Goal: Check status: Check status

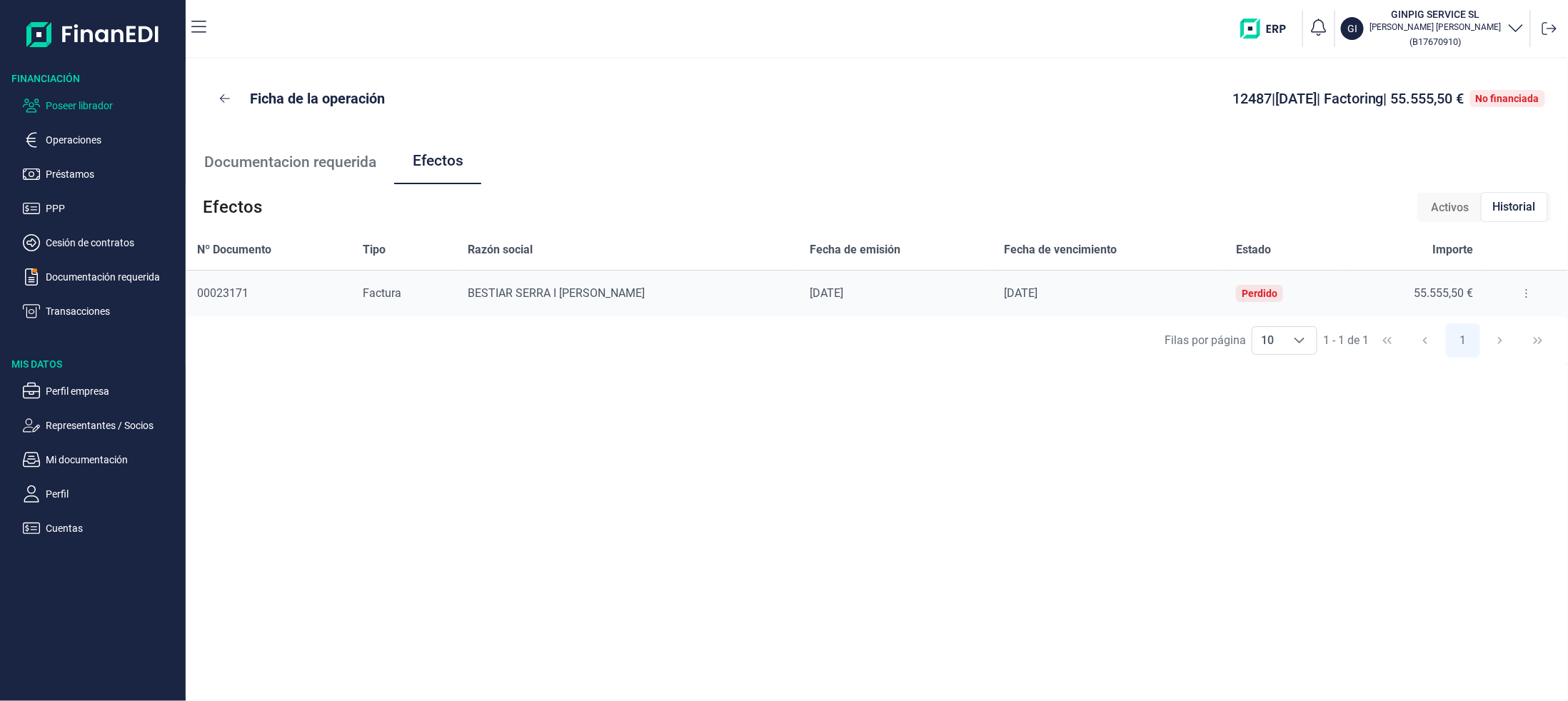
click at [78, 99] on p "Poseer librador" at bounding box center [113, 106] width 135 height 17
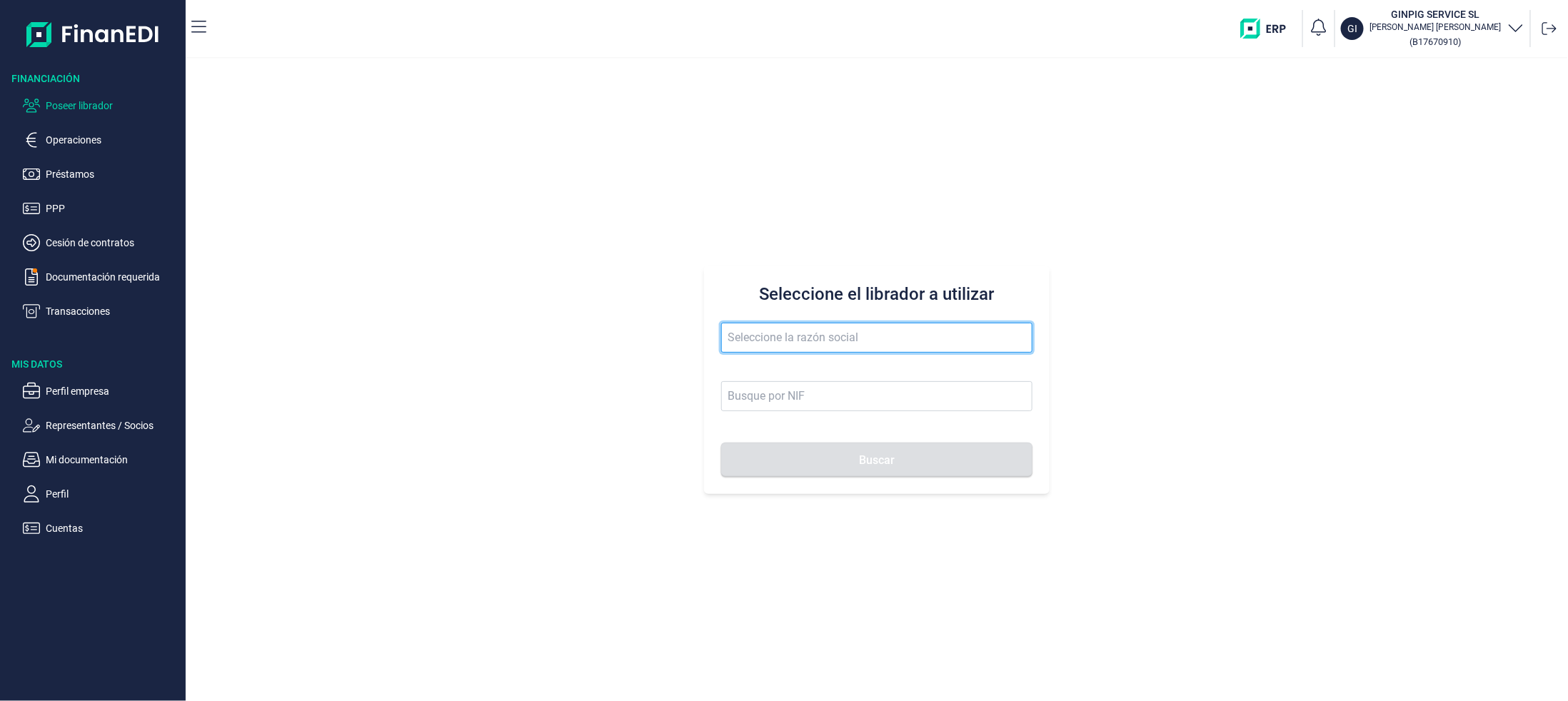
click at [884, 328] on input "text" at bounding box center [877, 337] width 311 height 30
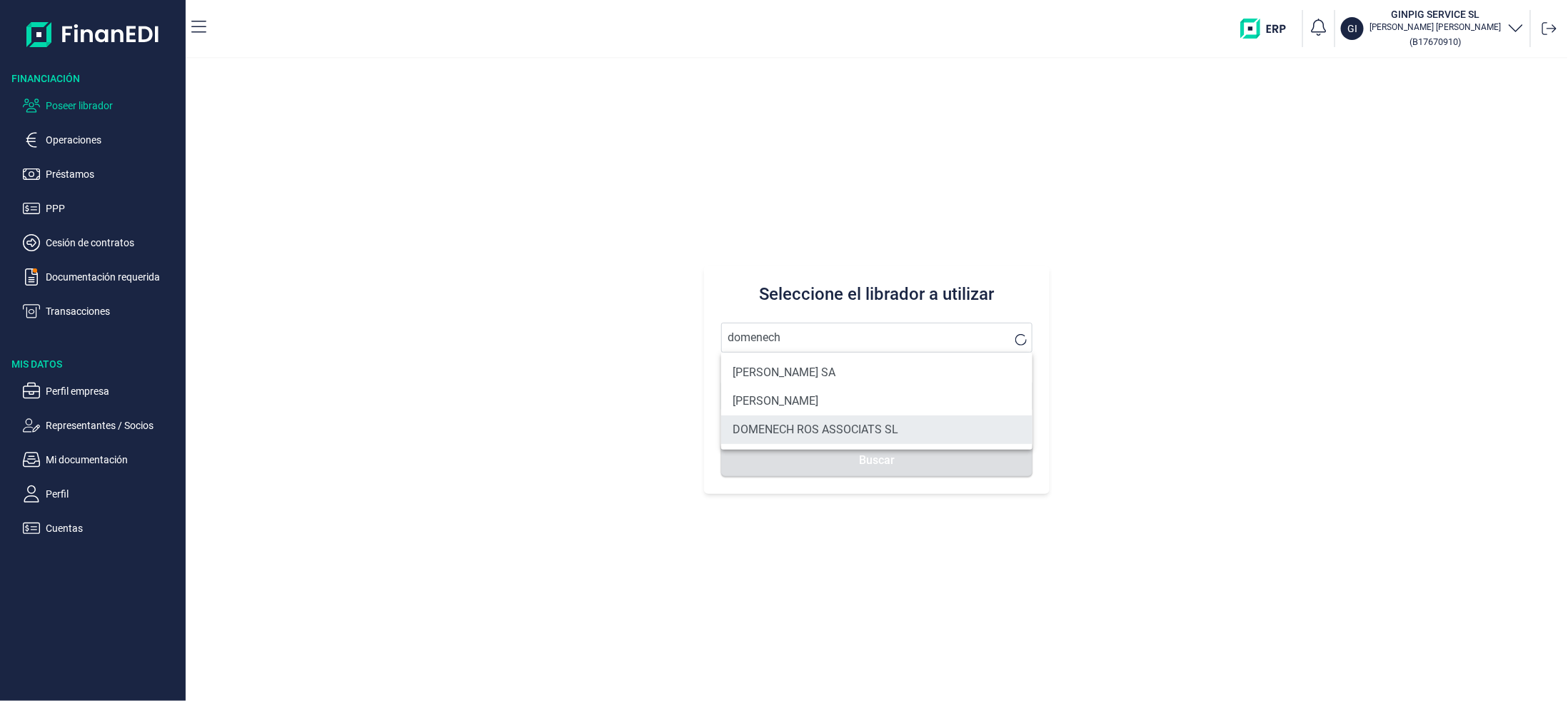
click at [811, 424] on li "DOMENECH ROS ASSOCIATS SL" at bounding box center [877, 430] width 311 height 29
type input "DOMENECH ROS ASSOCIATS SL"
type input "B63038574"
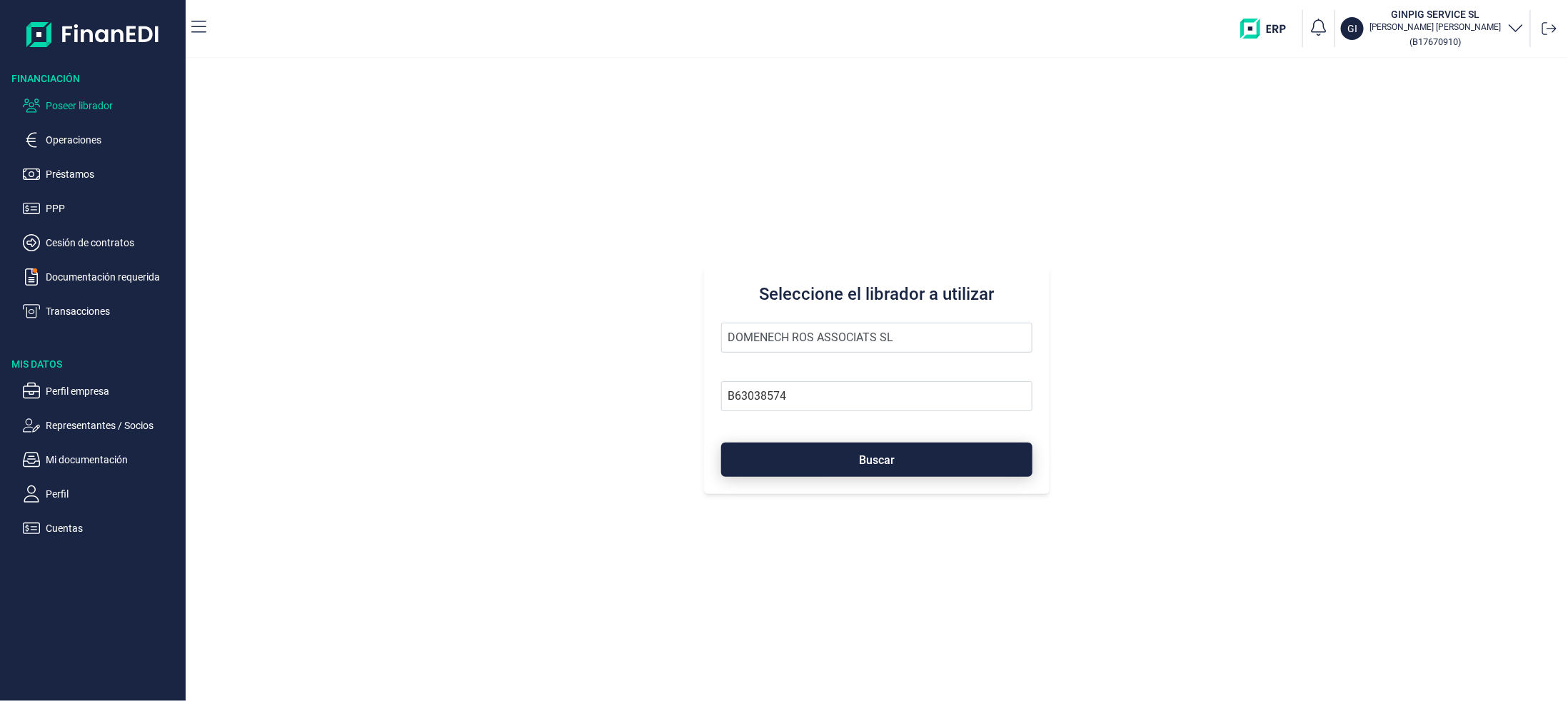
click at [847, 453] on button "Buscar" at bounding box center [877, 460] width 311 height 34
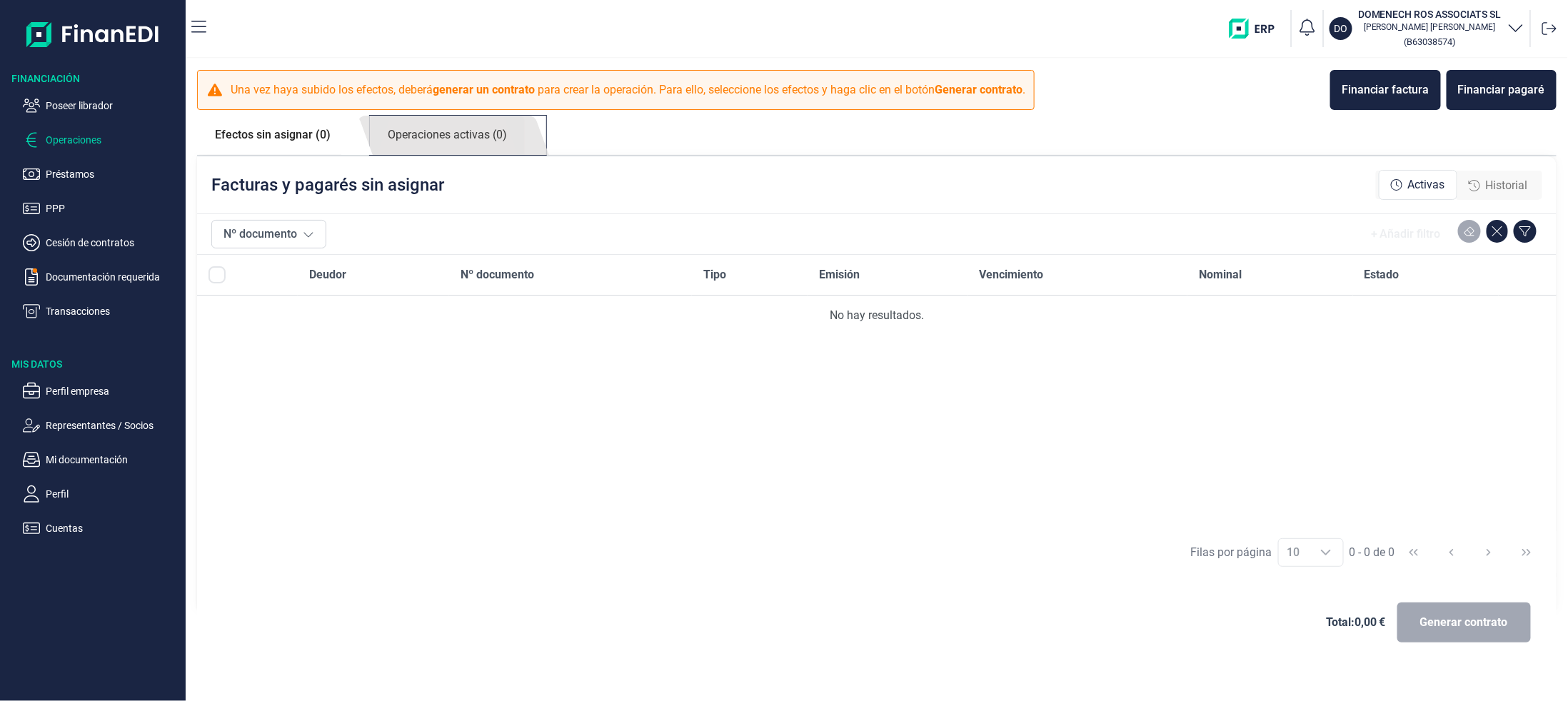
click at [489, 140] on link "Operaciones activas (0)" at bounding box center [448, 134] width 155 height 39
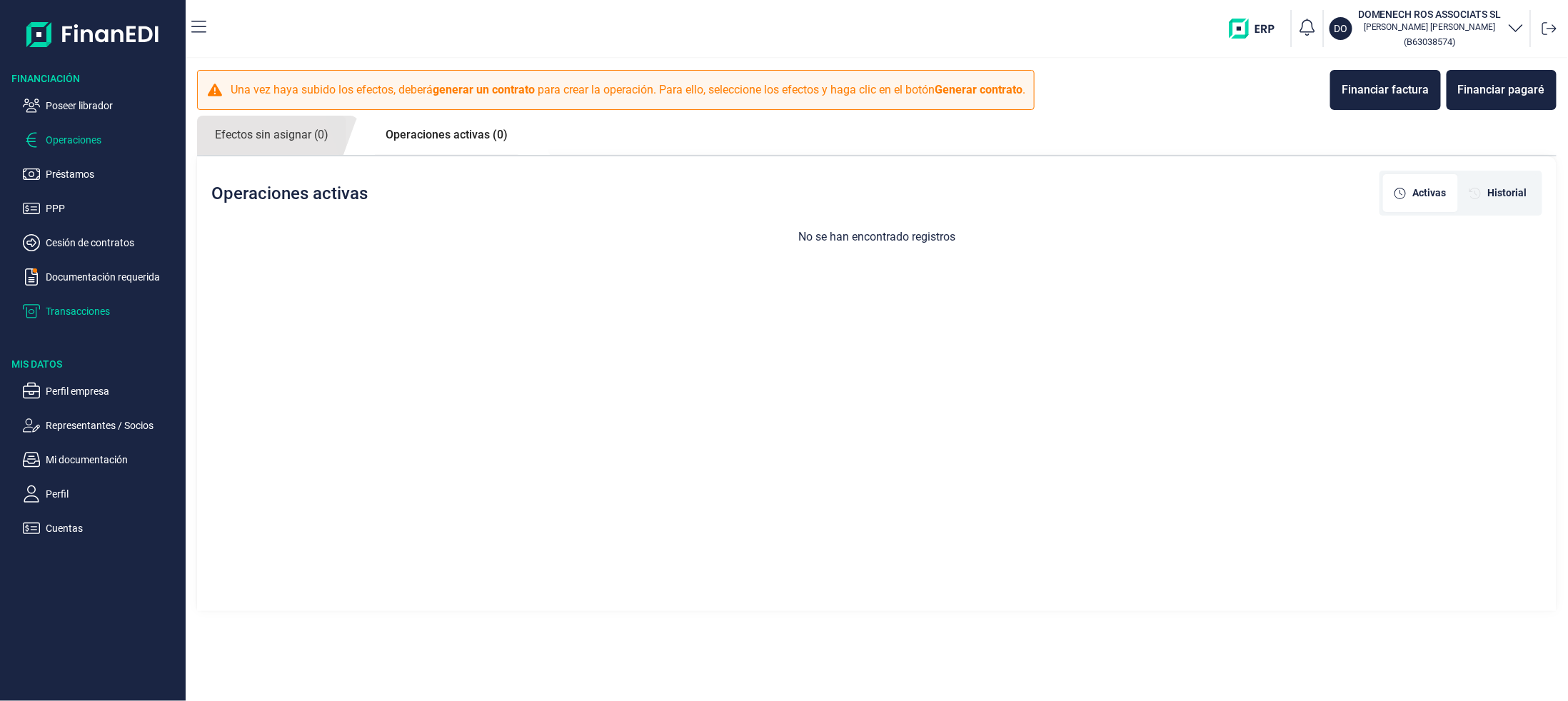
click at [80, 308] on p "Transacciones" at bounding box center [113, 311] width 135 height 17
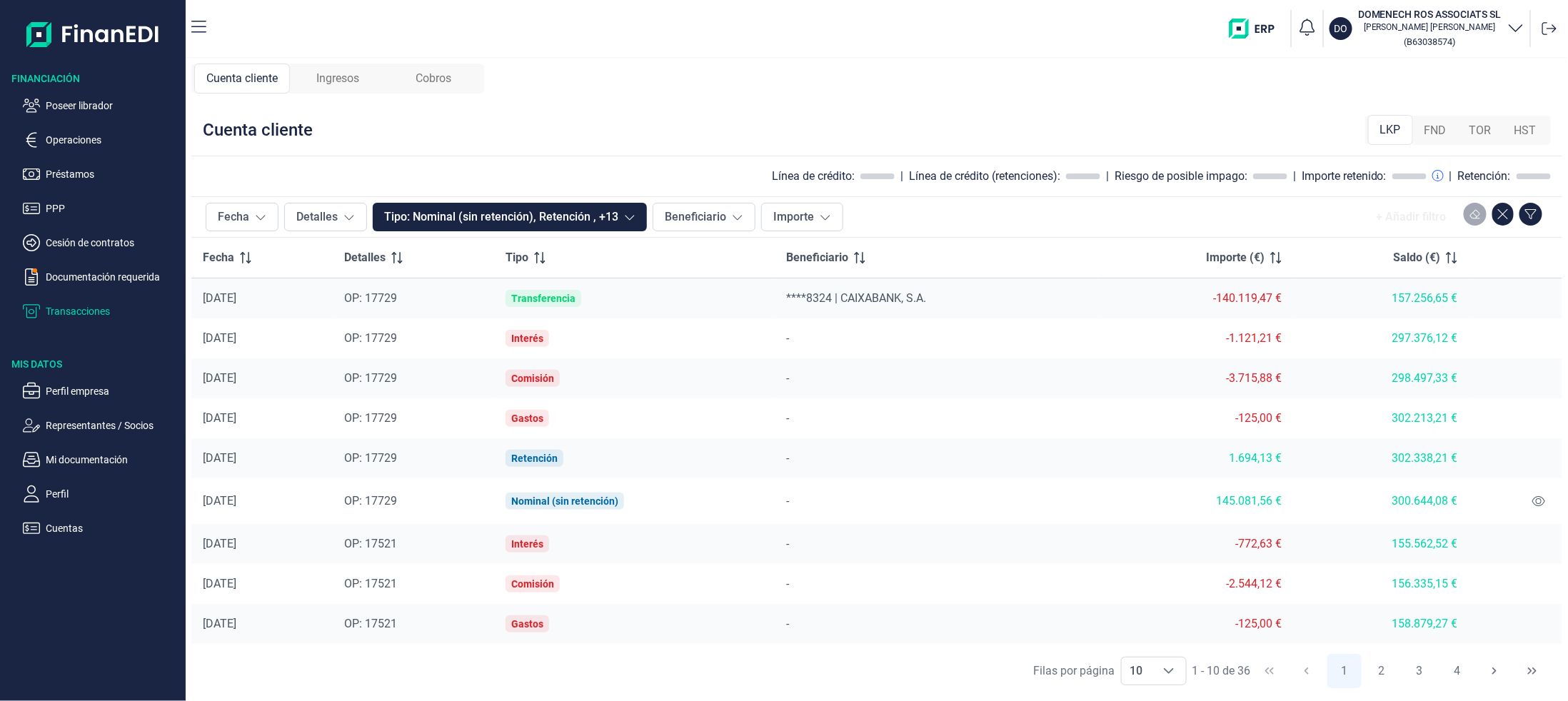
click at [465, 276] on th "Detalles" at bounding box center [413, 258] width 161 height 41
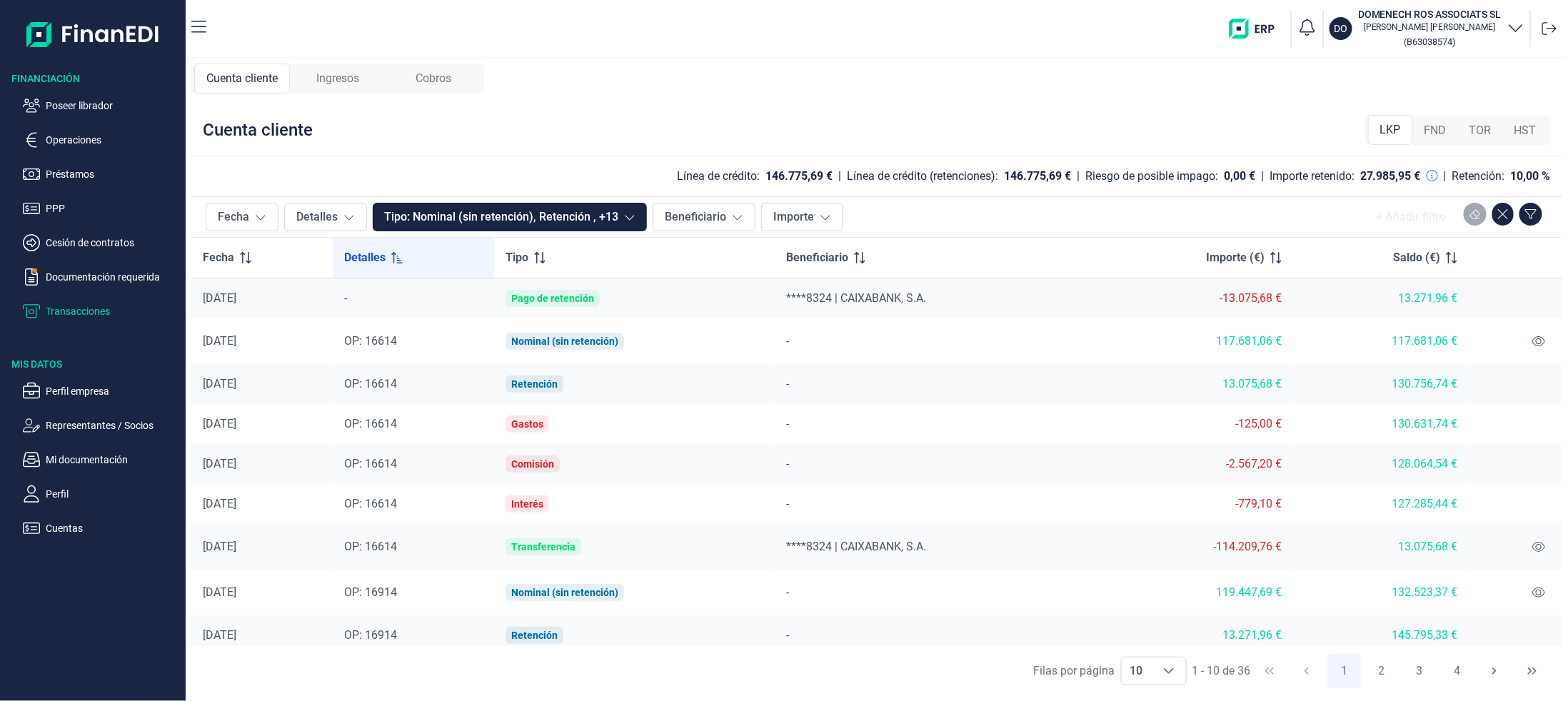
click at [337, 75] on span "Ingresos" at bounding box center [338, 78] width 43 height 17
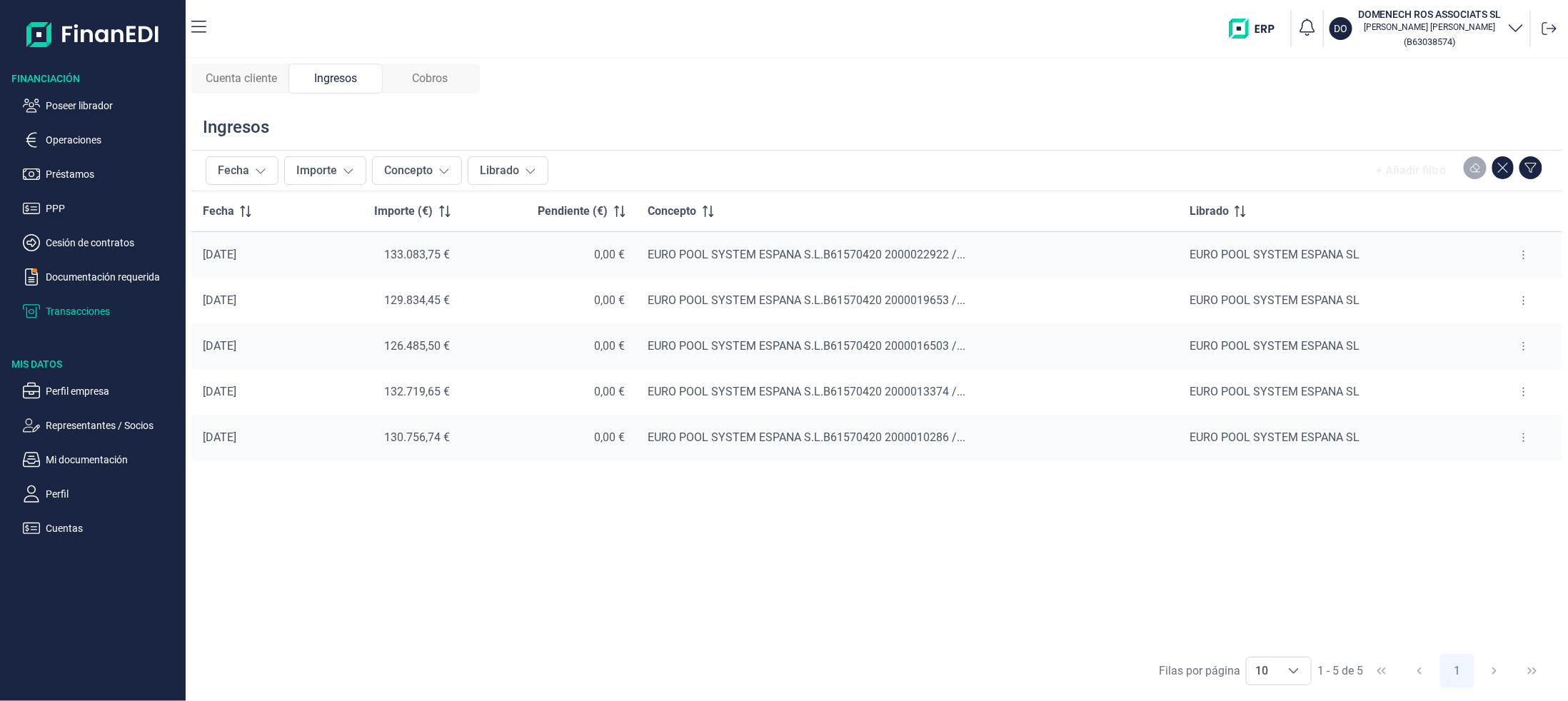
click at [436, 90] on div "Cobros" at bounding box center [429, 78] width 94 height 30
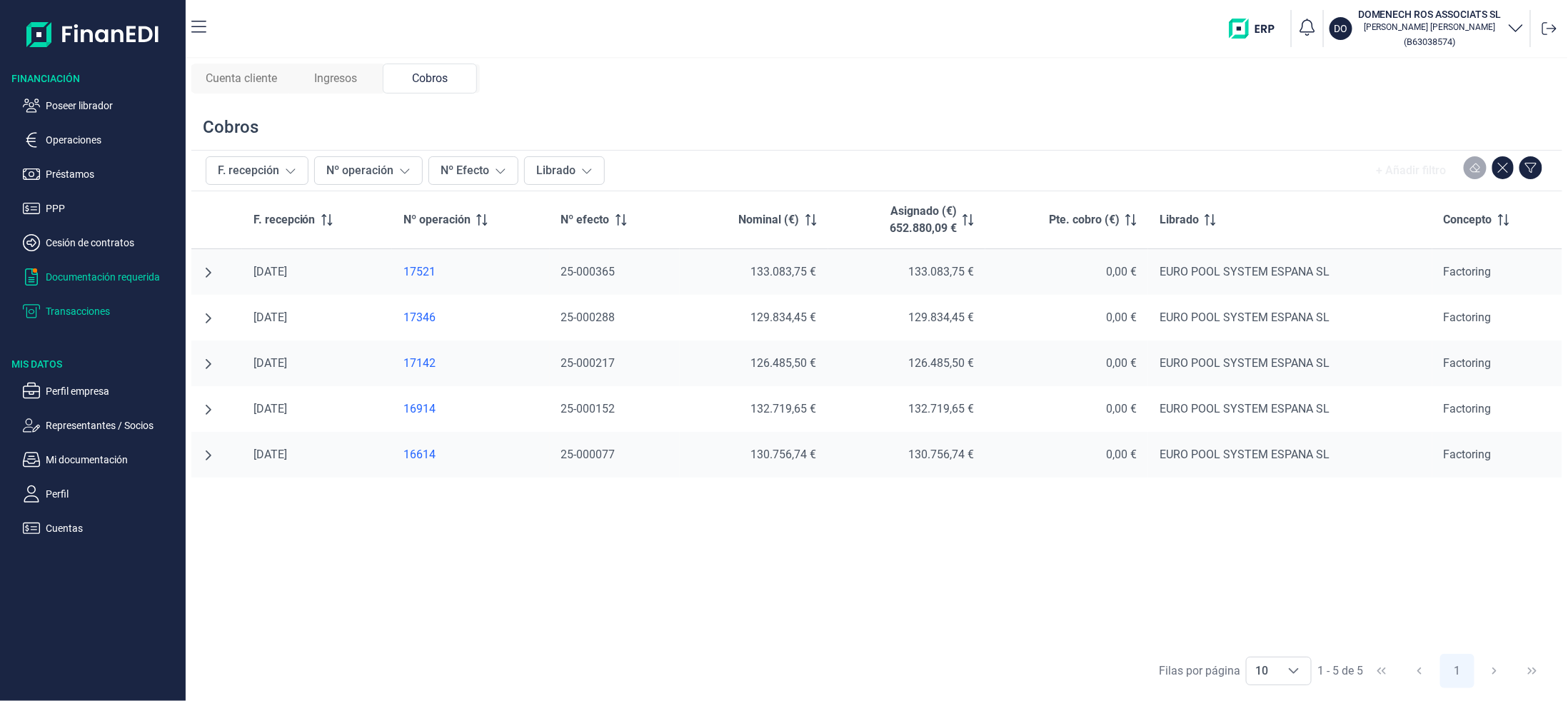
click at [87, 281] on p "Documentación requerida" at bounding box center [113, 277] width 135 height 17
